Goal: Find specific page/section: Find specific page/section

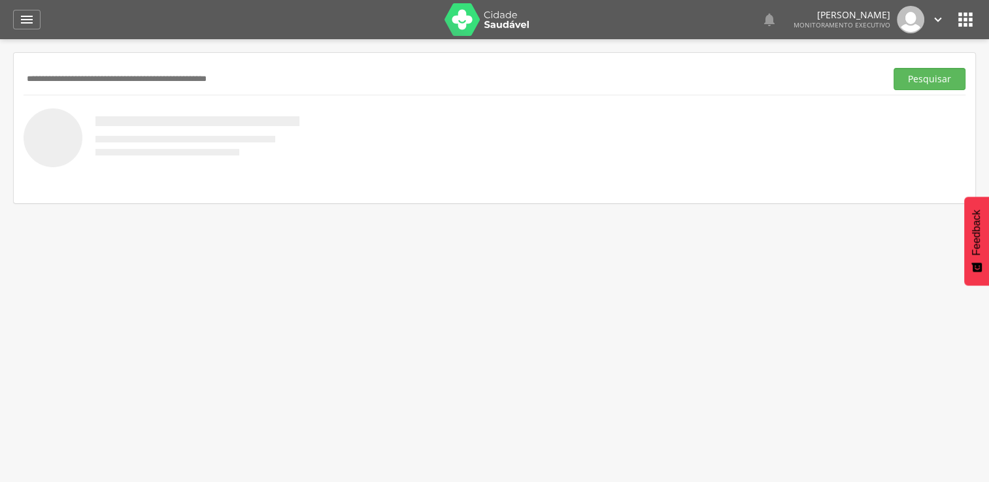
click at [196, 76] on input "text" at bounding box center [452, 79] width 857 height 22
type input "**********"
click at [893, 68] on button "Pesquisar" at bounding box center [929, 79] width 72 height 22
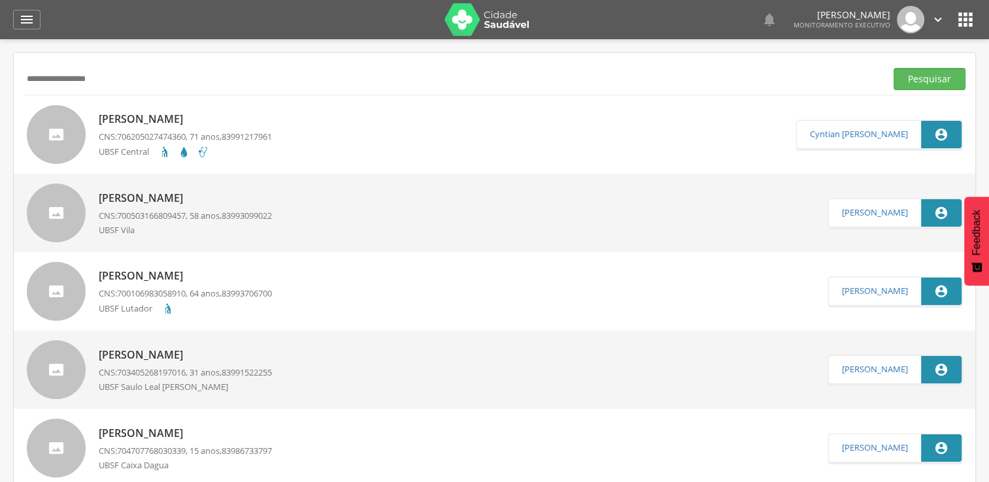
click at [234, 121] on p "[PERSON_NAME]" at bounding box center [185, 119] width 173 height 15
type input "**********"
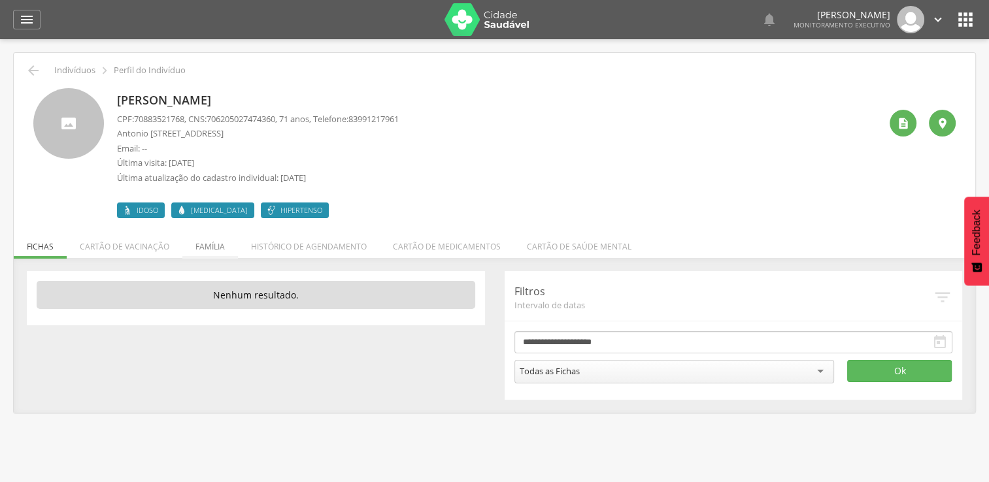
click at [205, 244] on li "Família" at bounding box center [210, 243] width 56 height 31
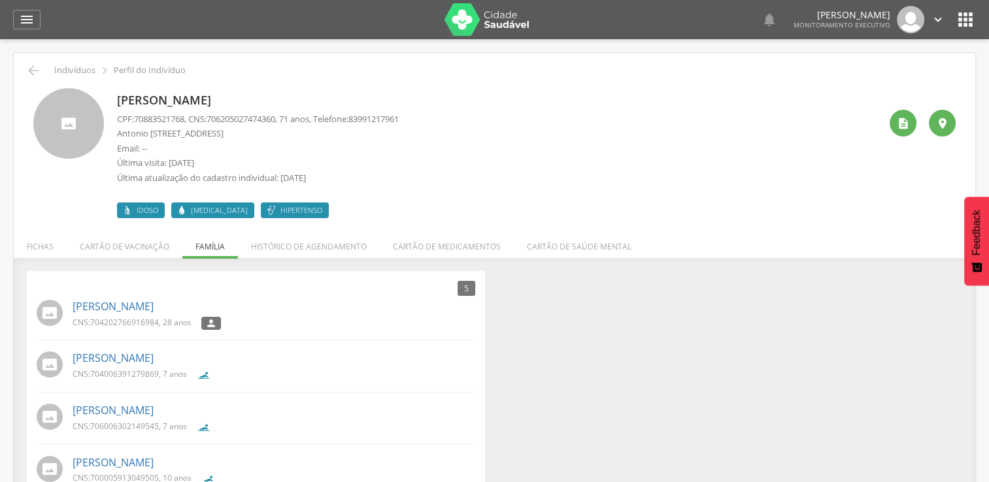
click at [214, 120] on span "706205027474360" at bounding box center [240, 119] width 69 height 12
drag, startPoint x: 217, startPoint y: 120, endPoint x: 233, endPoint y: 119, distance: 15.7
click at [233, 119] on span "706205027474360" at bounding box center [240, 119] width 69 height 12
drag, startPoint x: 233, startPoint y: 119, endPoint x: 247, endPoint y: 135, distance: 21.8
click at [253, 137] on p "Antonio [STREET_ADDRESS]" at bounding box center [258, 133] width 282 height 12
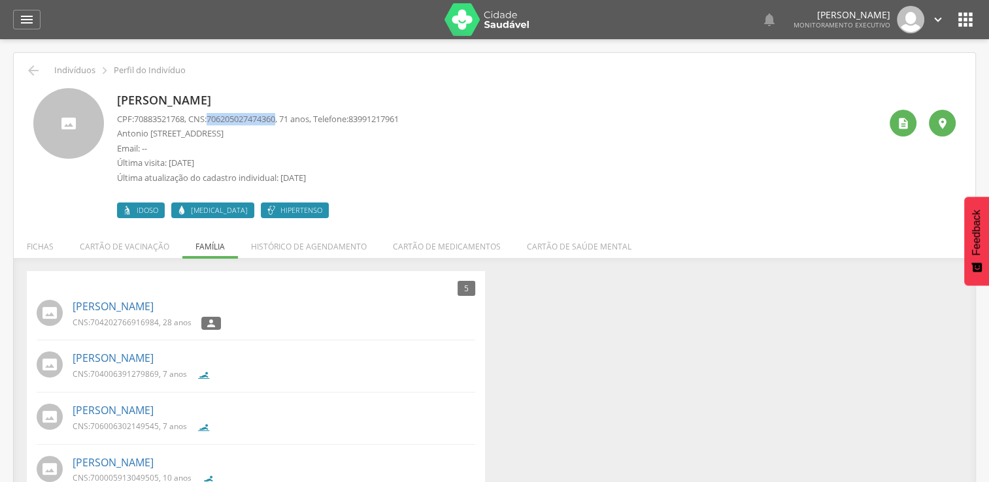
drag, startPoint x: 214, startPoint y: 120, endPoint x: 287, endPoint y: 120, distance: 73.2
click at [287, 120] on p "CPF: 70883521768 , CNS: [PHONE_NUMBER] , 71 anos, Telefone: [PHONE_NUMBER]" at bounding box center [258, 119] width 282 height 12
copy span "706205027474360"
click at [36, 22] on div "" at bounding box center [26, 20] width 27 height 20
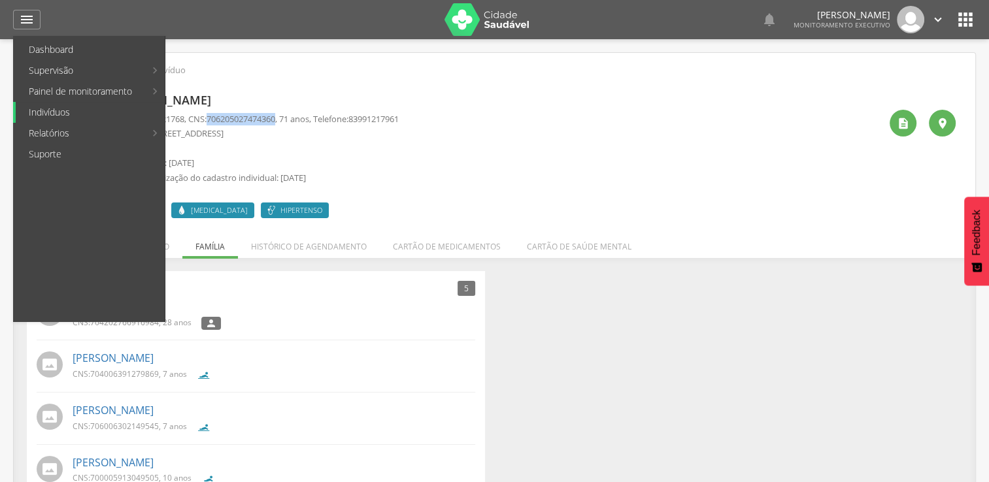
drag, startPoint x: 135, startPoint y: 113, endPoint x: 142, endPoint y: 112, distance: 7.9
click at [135, 114] on link "Indivíduos" at bounding box center [90, 112] width 149 height 21
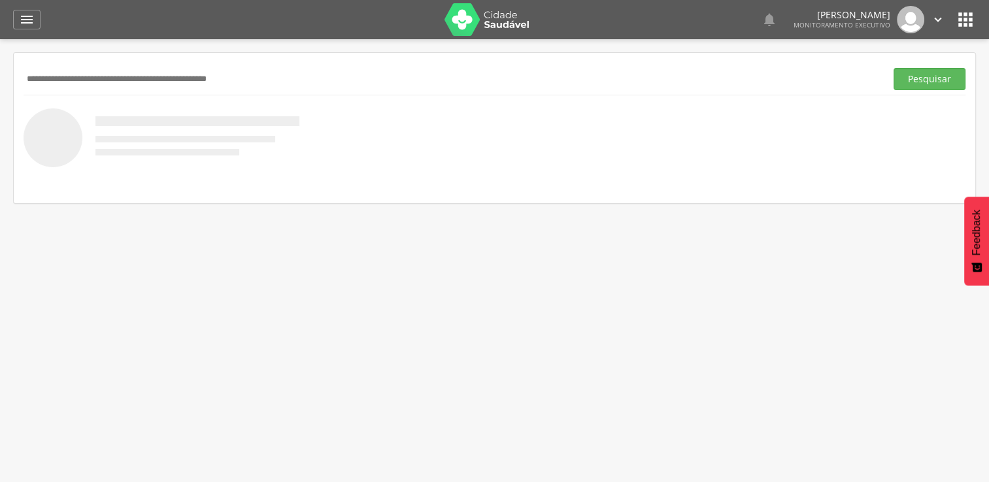
click at [144, 80] on input "text" at bounding box center [452, 79] width 857 height 22
click at [893, 68] on button "Pesquisar" at bounding box center [929, 79] width 72 height 22
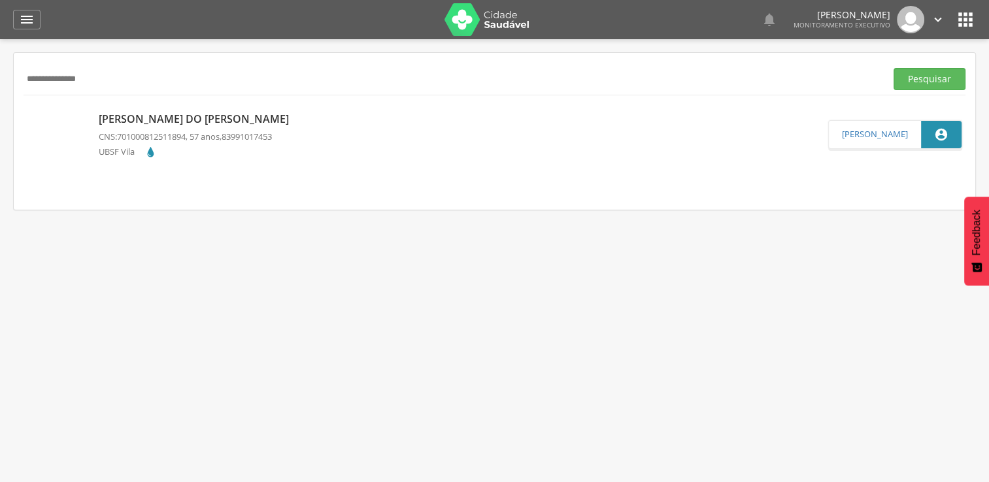
click at [193, 91] on div "**********" at bounding box center [494, 79] width 941 height 32
click at [191, 82] on input "**********" at bounding box center [452, 79] width 857 height 22
type input "*"
type input "**********"
click at [893, 68] on button "Pesquisar" at bounding box center [929, 79] width 72 height 22
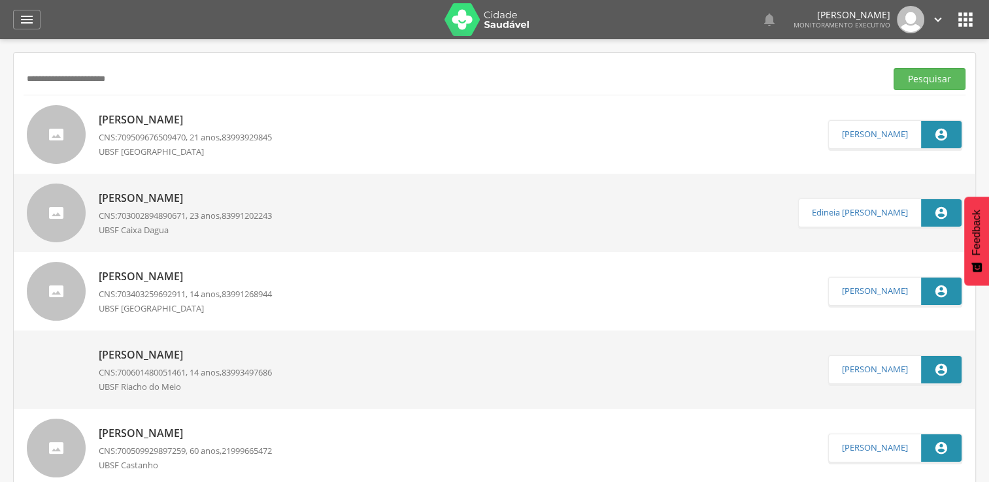
click at [212, 224] on div "UBSF Caixa Dagua" at bounding box center [185, 231] width 173 height 15
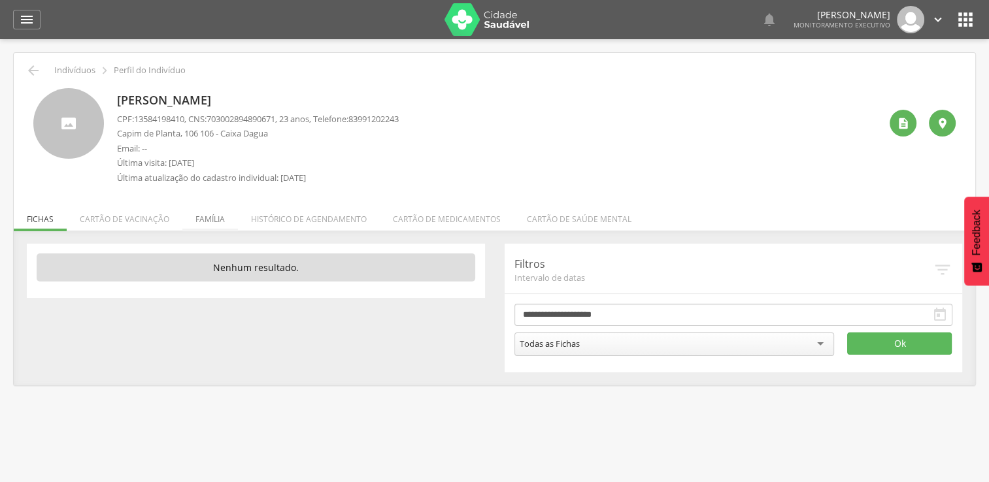
click at [206, 216] on li "Família" at bounding box center [210, 216] width 56 height 31
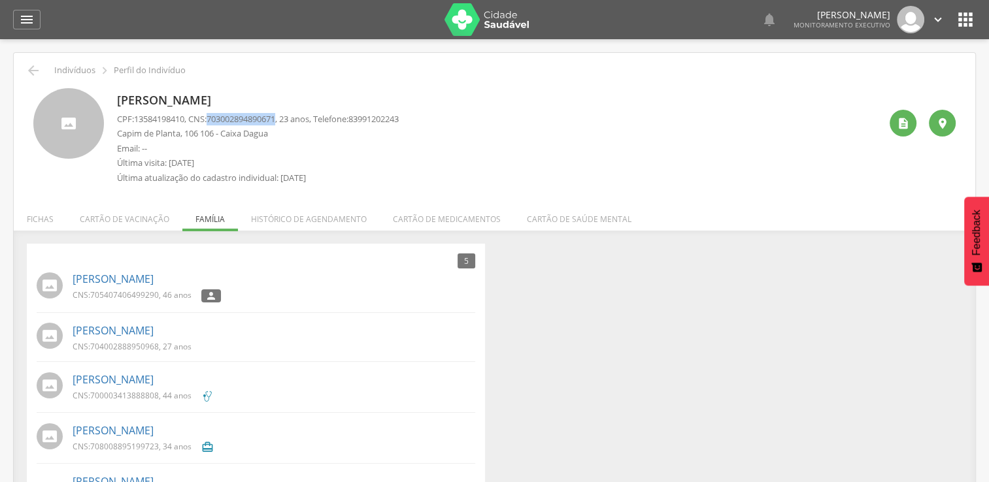
drag, startPoint x: 217, startPoint y: 118, endPoint x: 287, endPoint y: 119, distance: 69.9
click at [275, 119] on span "703002894890671" at bounding box center [240, 119] width 69 height 12
copy span "703002894890671"
